Goal: Task Accomplishment & Management: Use online tool/utility

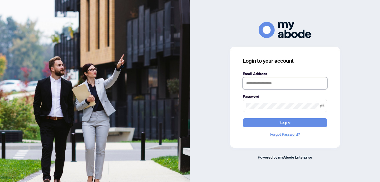
click at [252, 86] on input "text" at bounding box center [285, 83] width 84 height 12
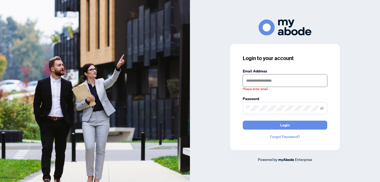
type input "**********"
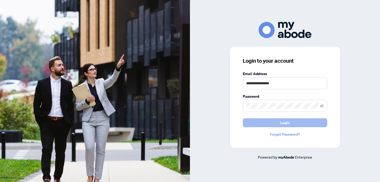
click at [273, 123] on button "Login" at bounding box center [285, 123] width 84 height 9
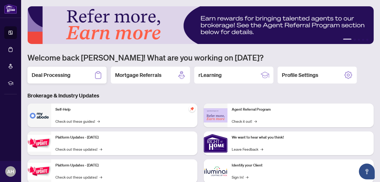
click at [59, 76] on h2 "Deal Processing" at bounding box center [51, 75] width 39 height 7
